Goal: Information Seeking & Learning: Learn about a topic

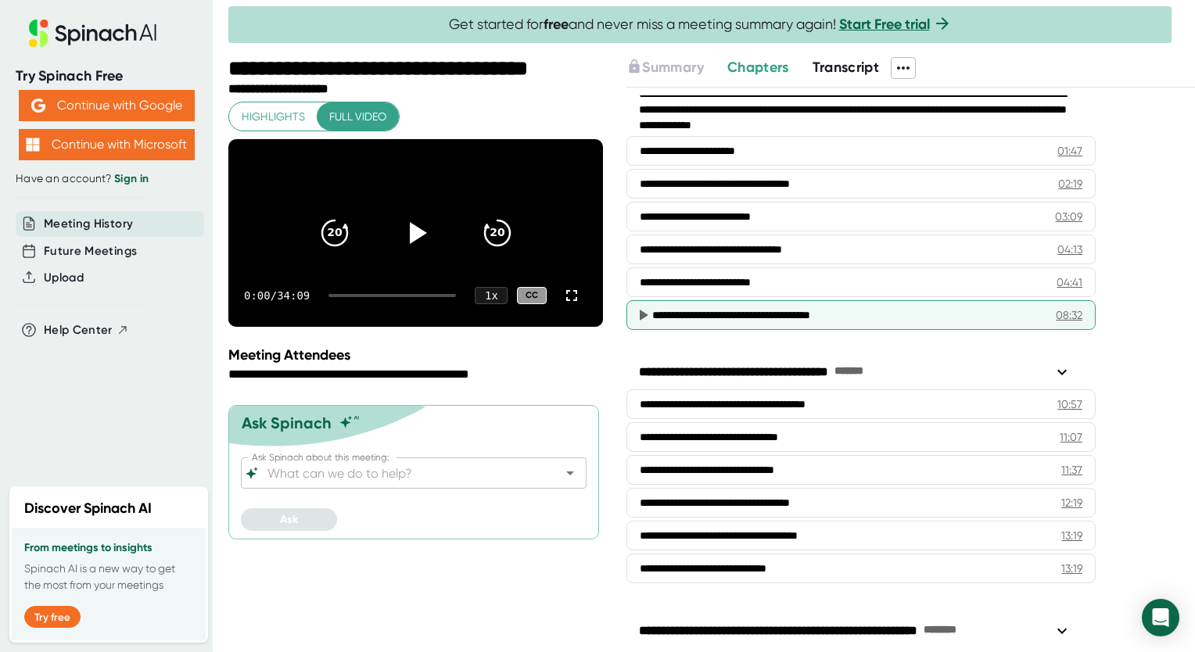
scroll to position [78, 0]
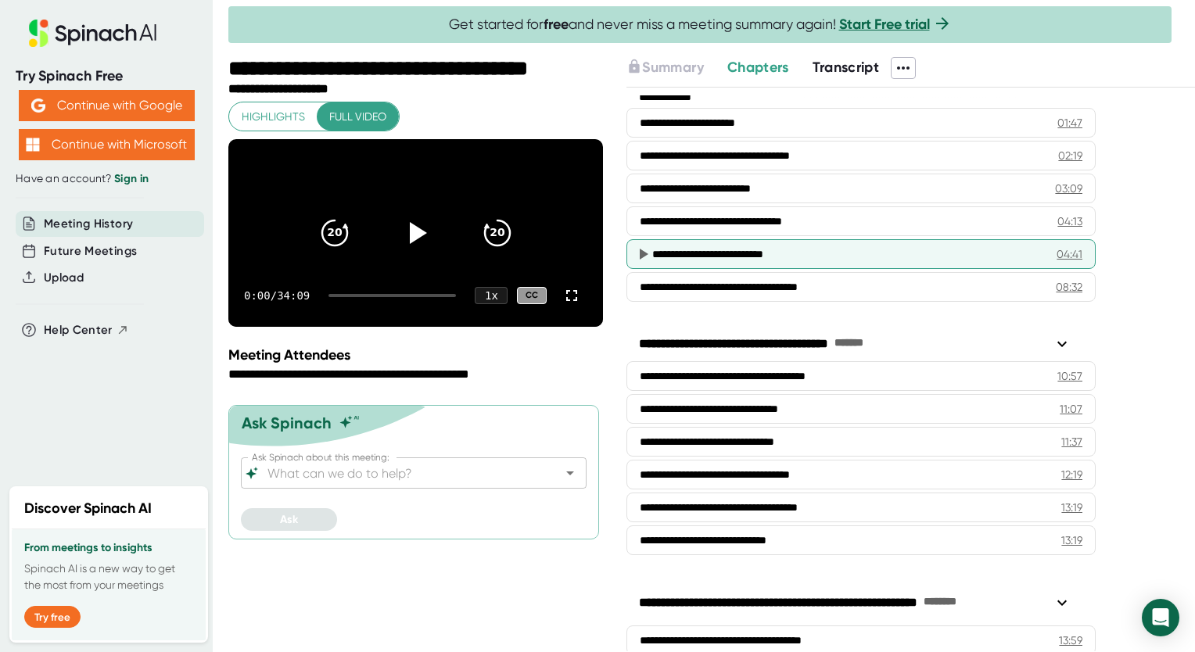
click at [714, 248] on div "**********" at bounding box center [842, 254] width 380 height 16
